Goal: Book appointment/travel/reservation

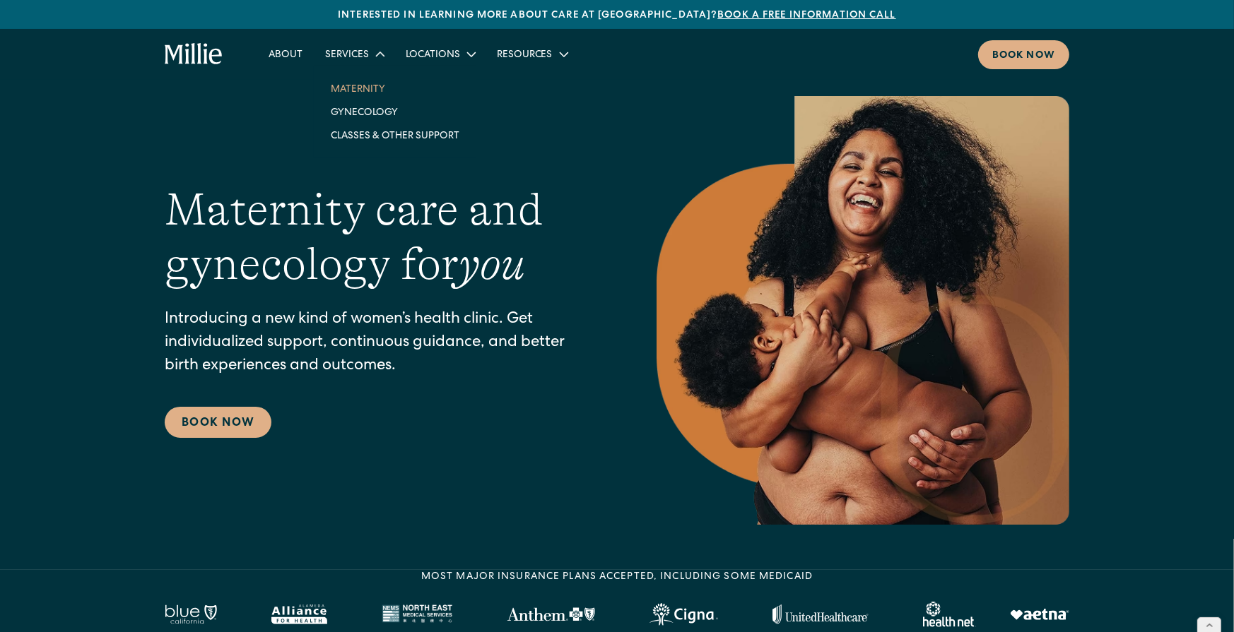
click at [359, 95] on link "Maternity" at bounding box center [394, 88] width 151 height 23
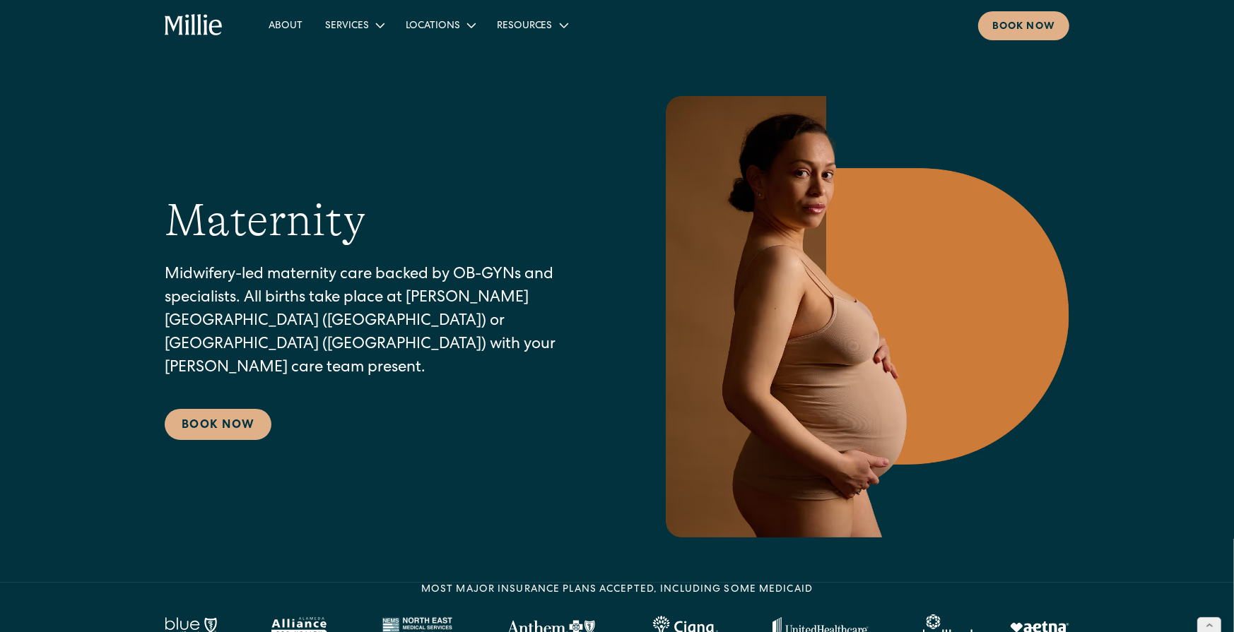
click at [220, 396] on div "Maternity Midwifery-led maternity care backed by OB-GYNs and specialists. All b…" at bounding box center [382, 317] width 435 height 247
click at [223, 418] on link "Book Now" at bounding box center [218, 424] width 107 height 31
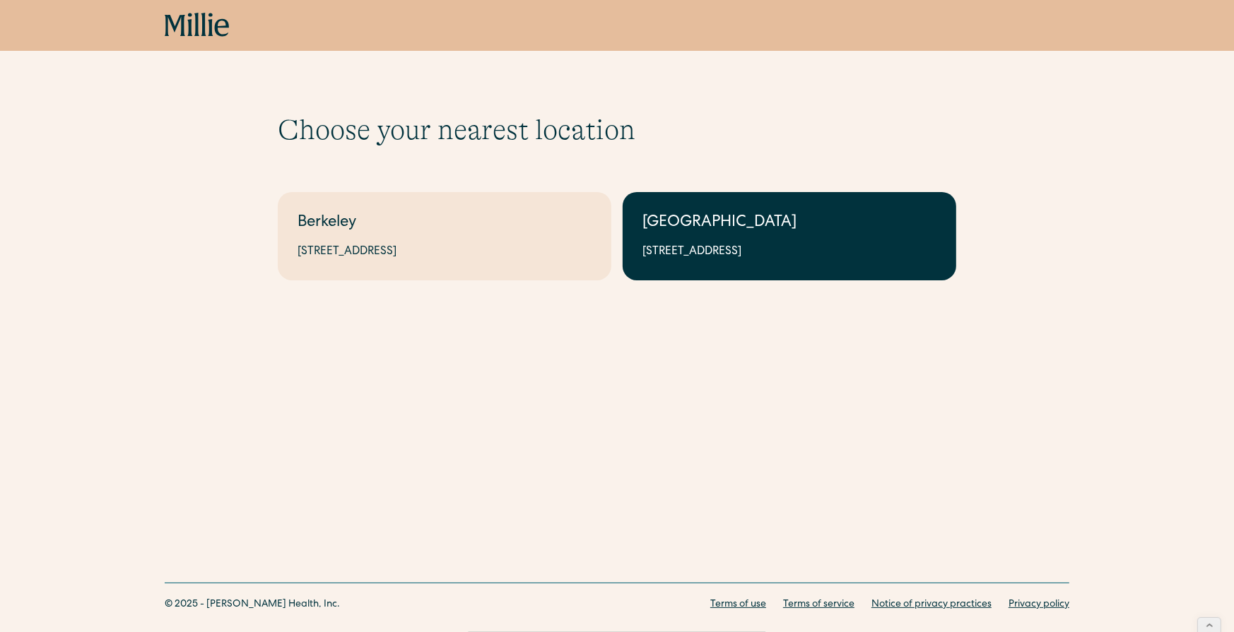
click at [696, 240] on link "South Bay 1471 Saratoga Ave, Suite 101, San Jose, CA 95129" at bounding box center [788, 236] width 333 height 88
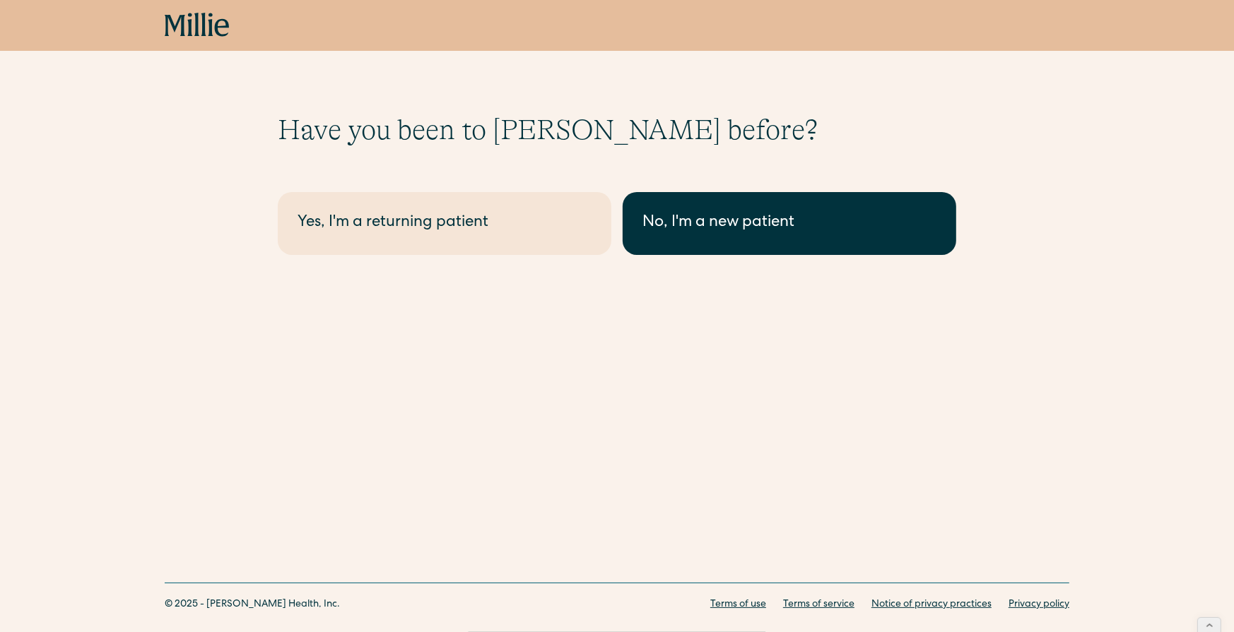
click at [683, 232] on div "No, I'm a new patient" at bounding box center [789, 223] width 294 height 23
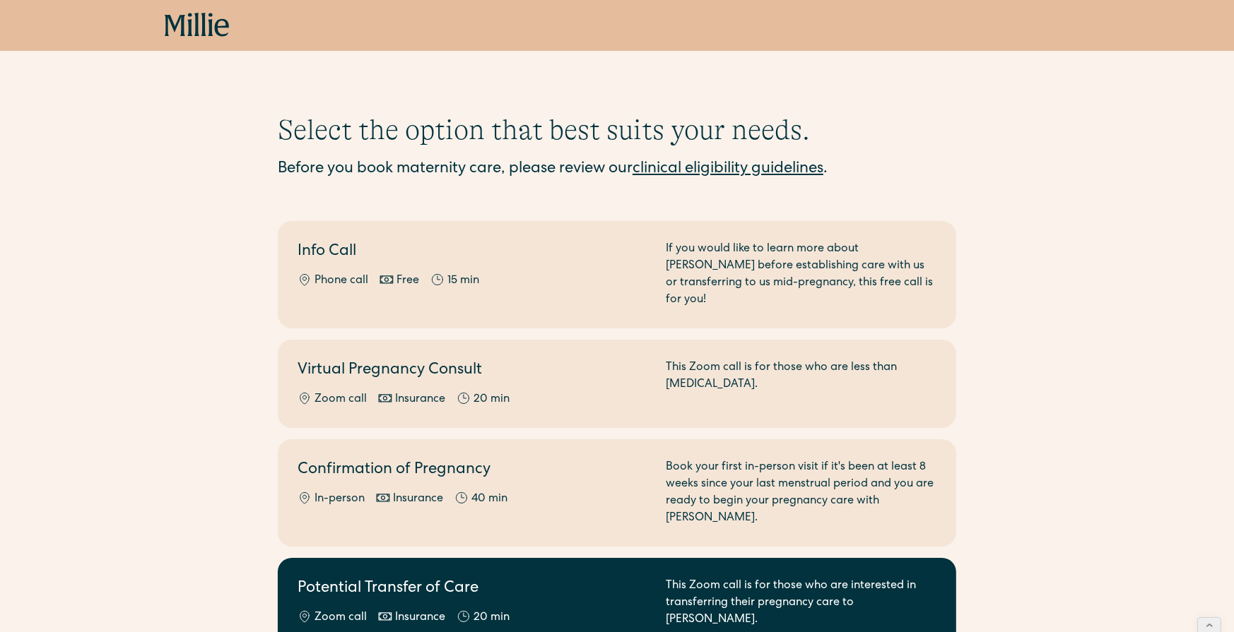
click at [598, 609] on link "Potential Transfer of Care Zoom call Insurance 20 min This Zoom call is for tho…" at bounding box center [617, 603] width 678 height 90
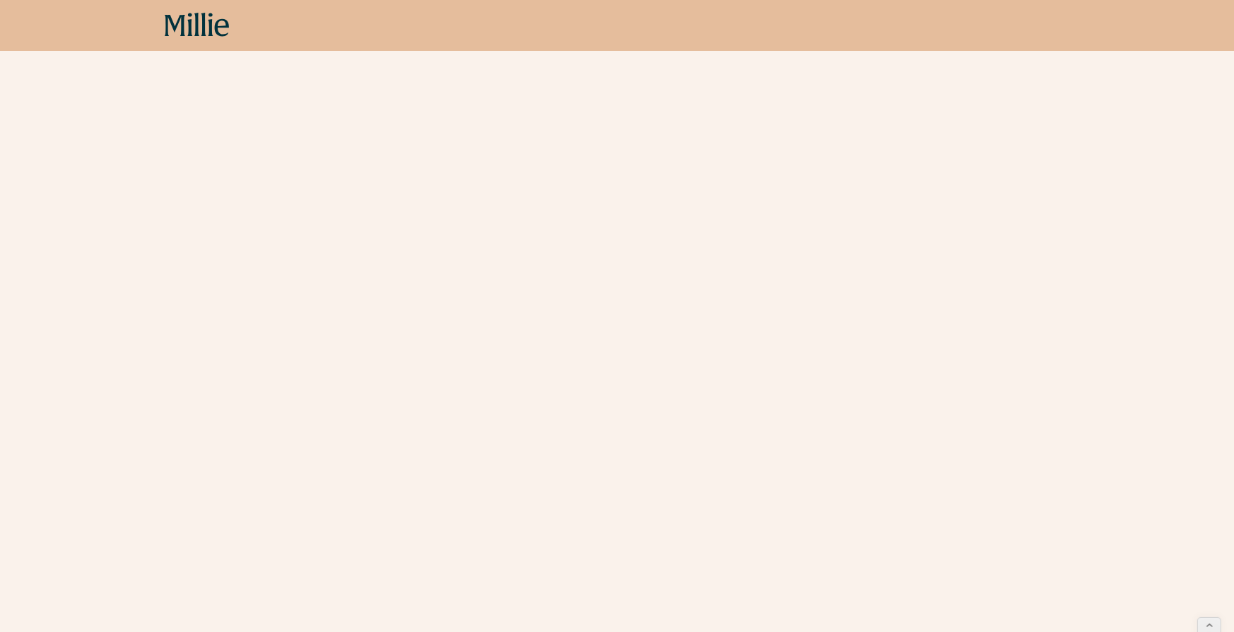
scroll to position [401, 0]
